Goal: Information Seeking & Learning: Learn about a topic

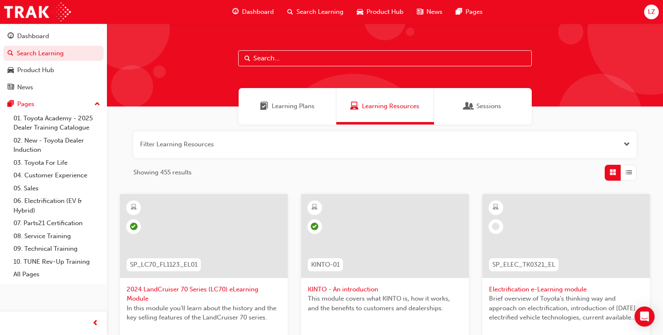
scroll to position [8, 0]
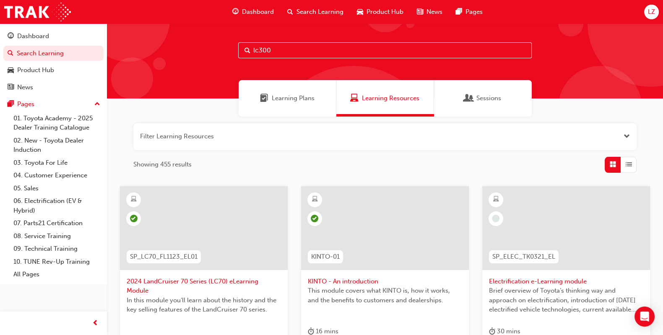
type input "lc300"
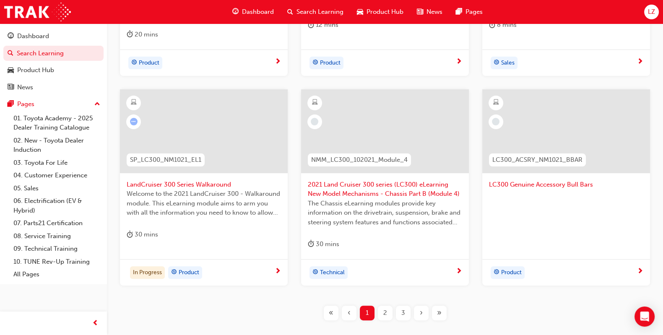
scroll to position [329, 0]
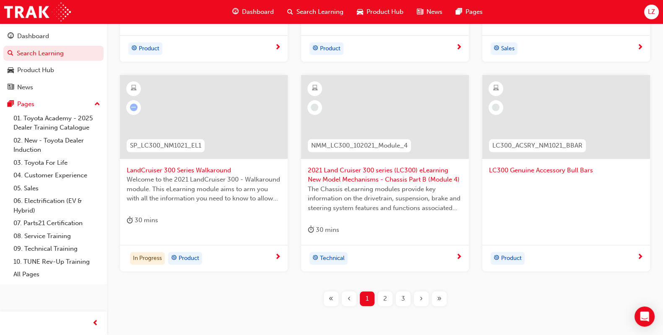
click at [390, 300] on div "2" at bounding box center [385, 299] width 15 height 15
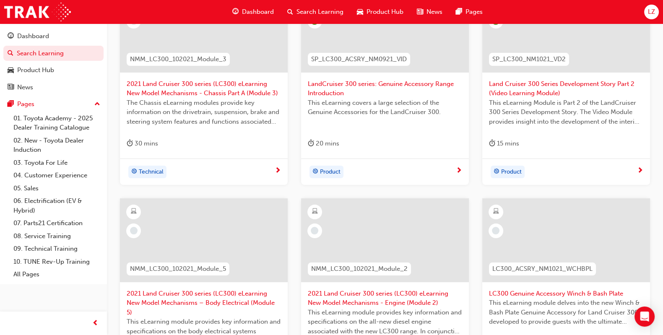
scroll to position [337, 0]
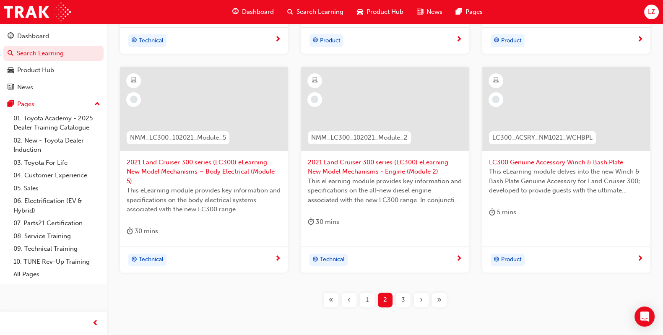
click at [402, 295] on span "3" at bounding box center [404, 300] width 4 height 10
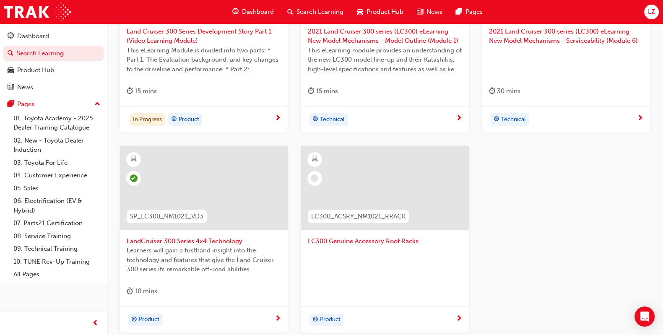
scroll to position [159, 0]
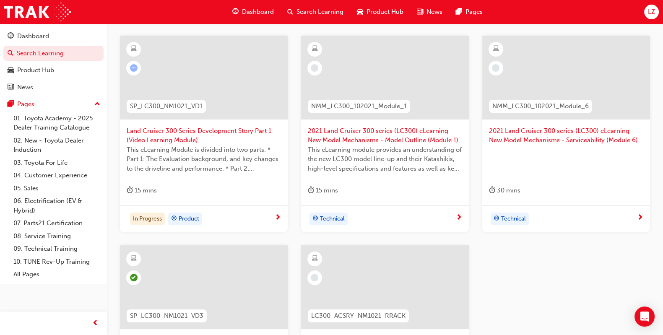
click at [244, 285] on div at bounding box center [204, 287] width 168 height 84
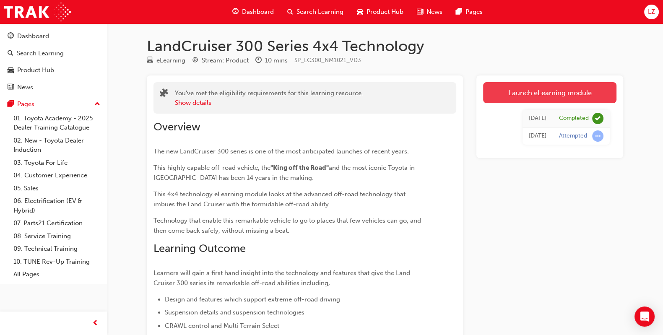
click at [585, 89] on link "Launch eLearning module" at bounding box center [549, 92] width 133 height 21
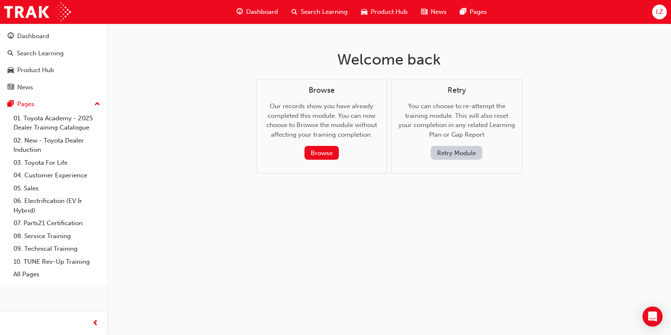
click at [462, 151] on button "Retry Module" at bounding box center [457, 153] width 52 height 14
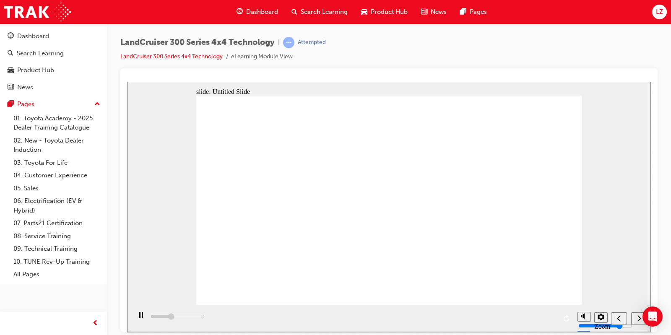
type input "177400"
